Goal: Register for event/course

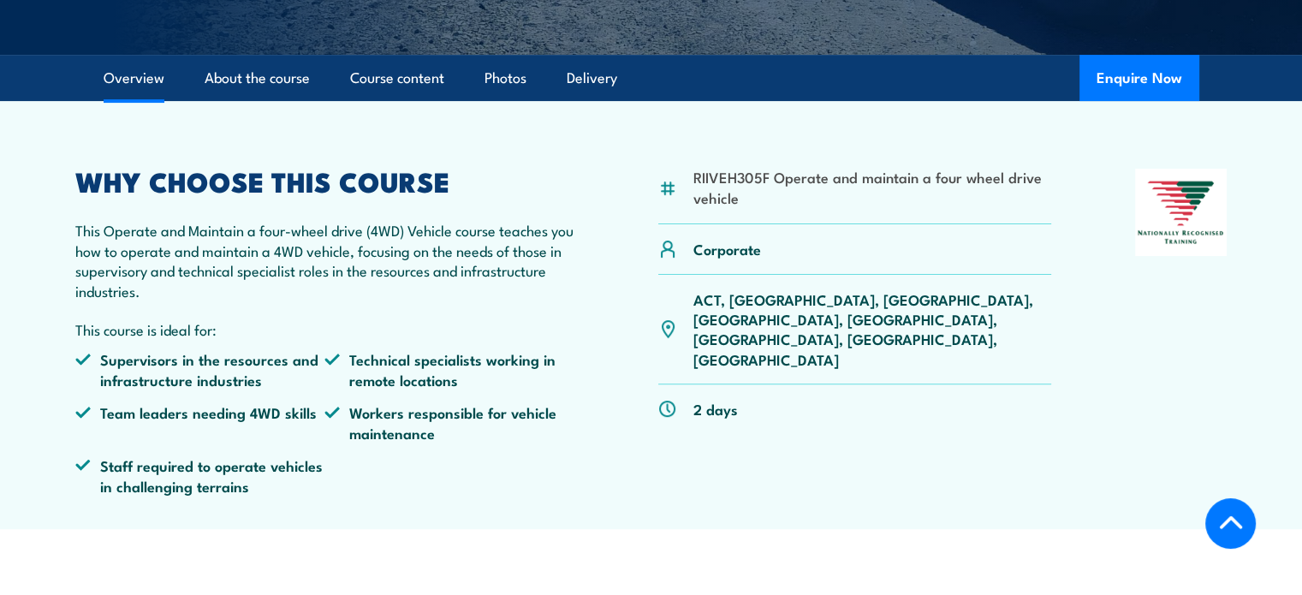
click at [936, 297] on p "ACT, [GEOGRAPHIC_DATA], [GEOGRAPHIC_DATA], [GEOGRAPHIC_DATA], [GEOGRAPHIC_DATA]…" at bounding box center [872, 329] width 359 height 80
click at [233, 71] on link "About the course" at bounding box center [257, 78] width 105 height 45
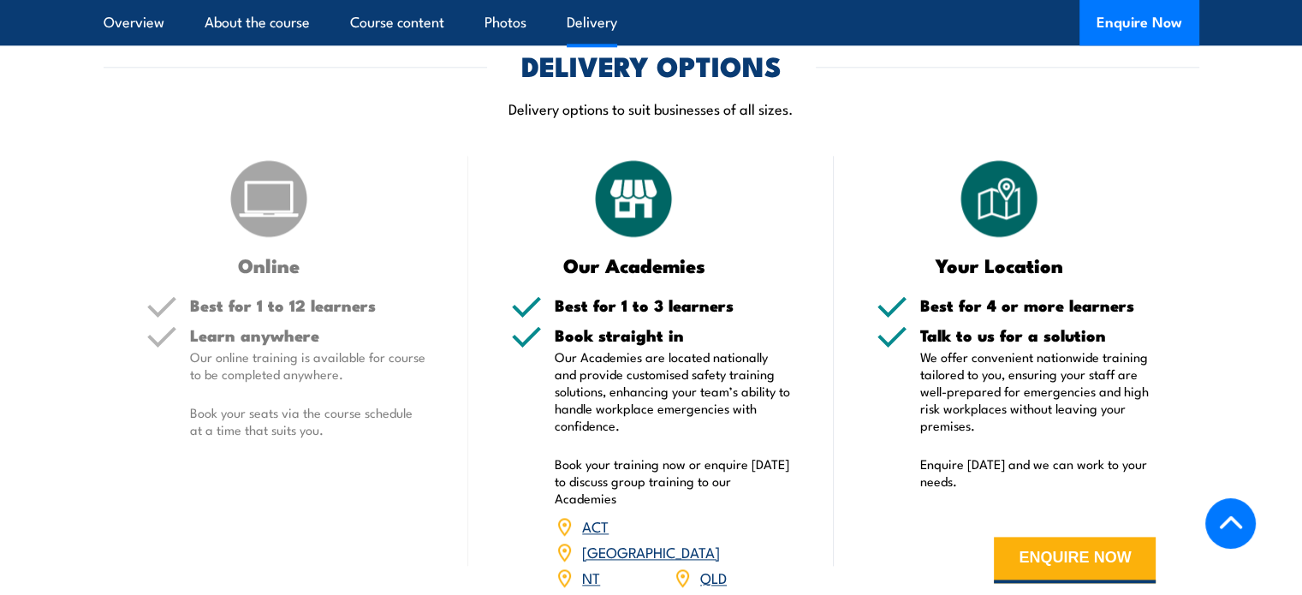
scroll to position [2209, 0]
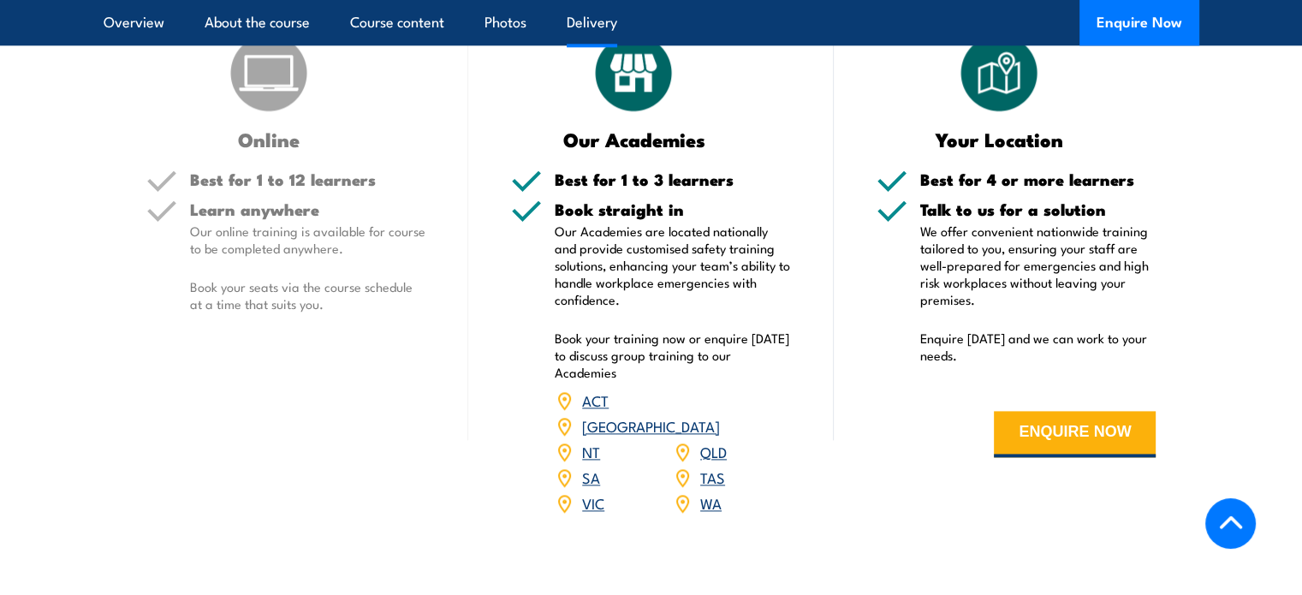
click at [714, 492] on link "WA" at bounding box center [710, 502] width 21 height 21
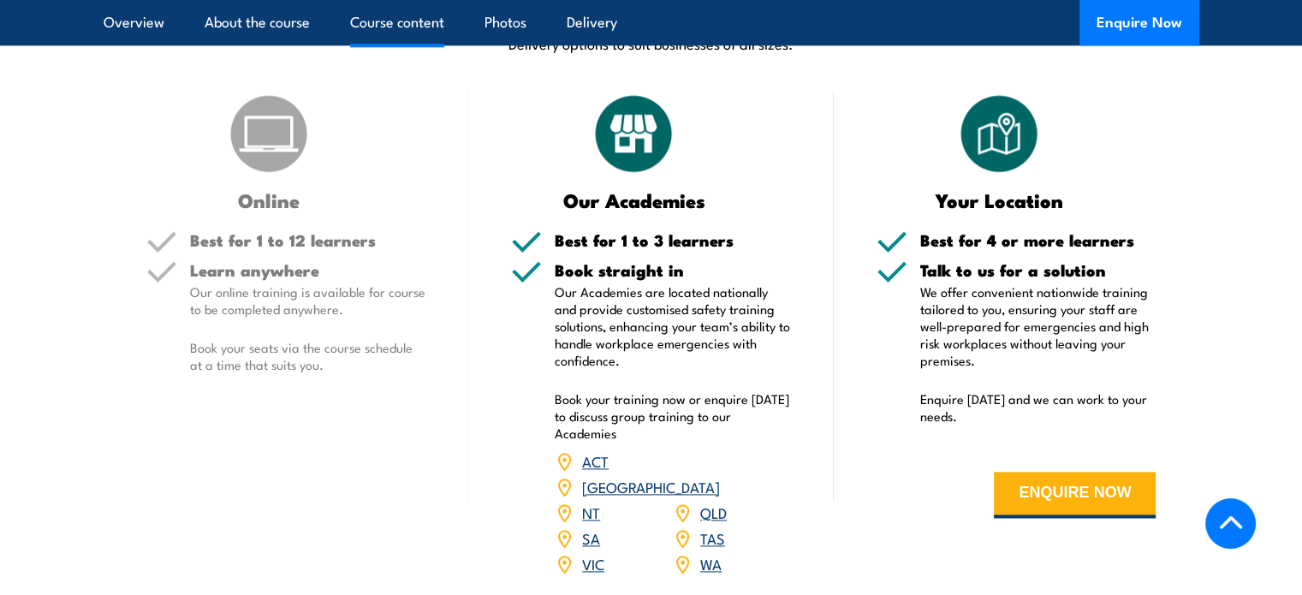
scroll to position [2314, 0]
